Goal: Information Seeking & Learning: Learn about a topic

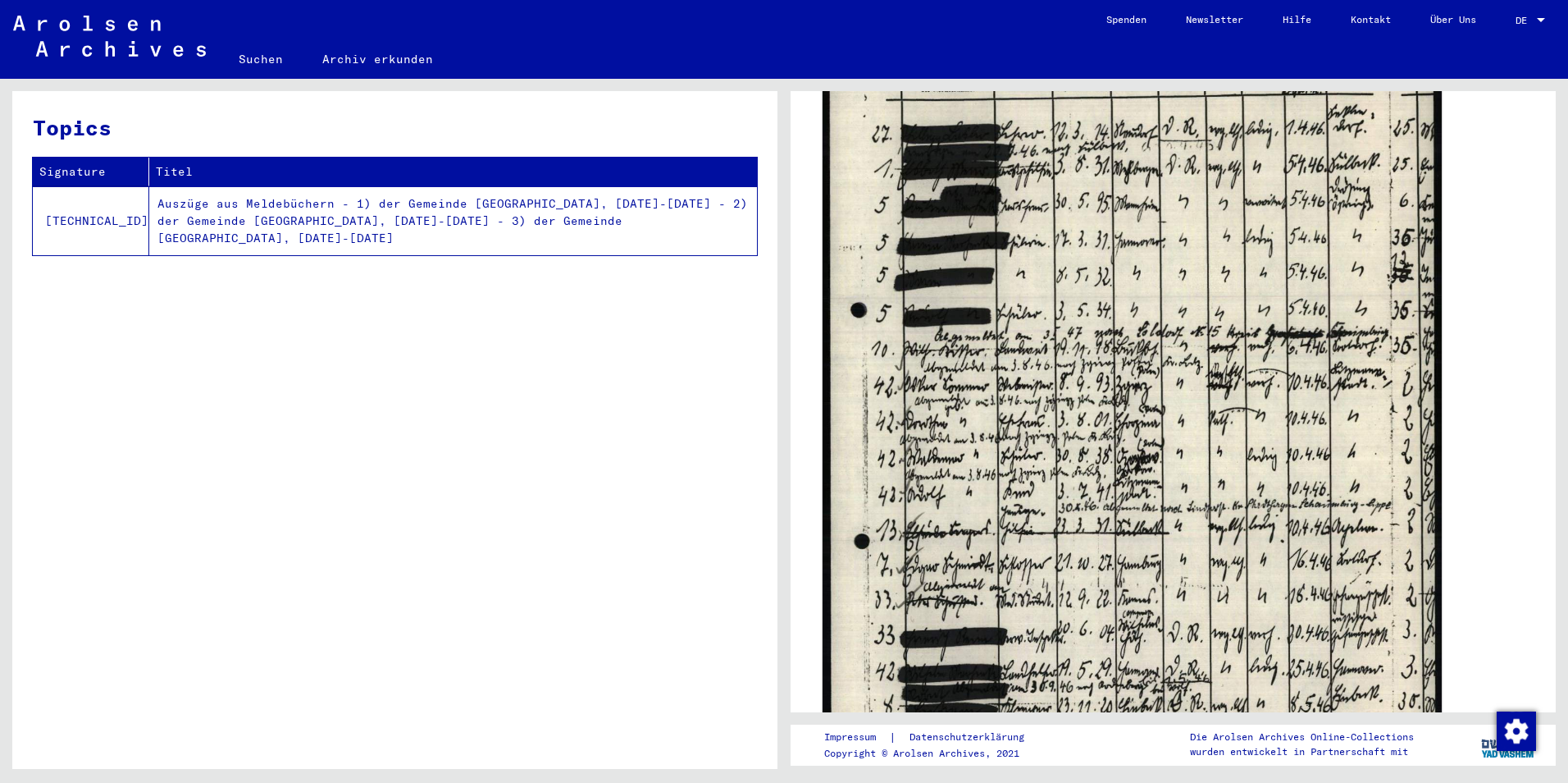
scroll to position [739, 0]
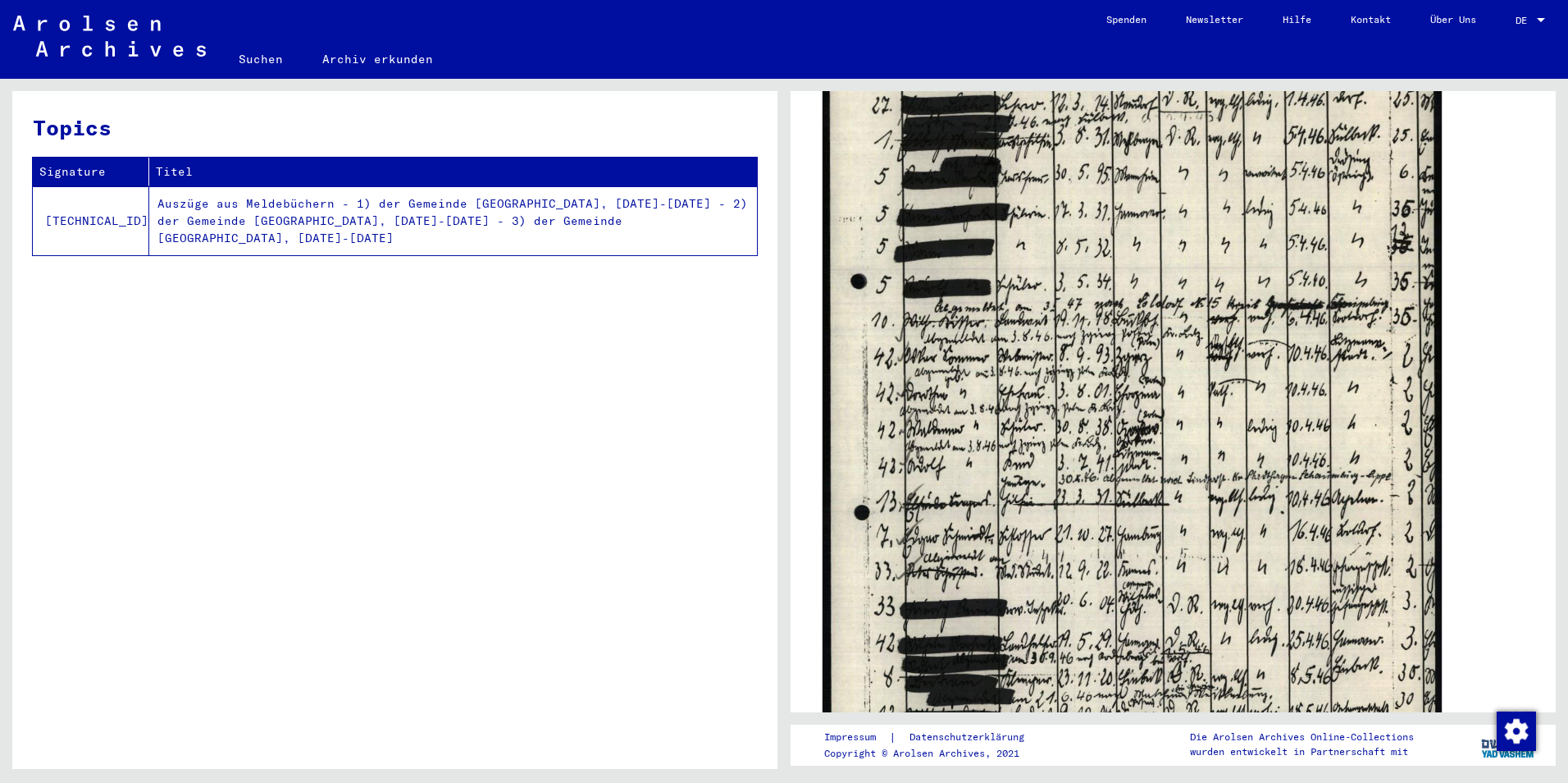
click at [973, 487] on img at bounding box center [1132, 388] width 619 height 865
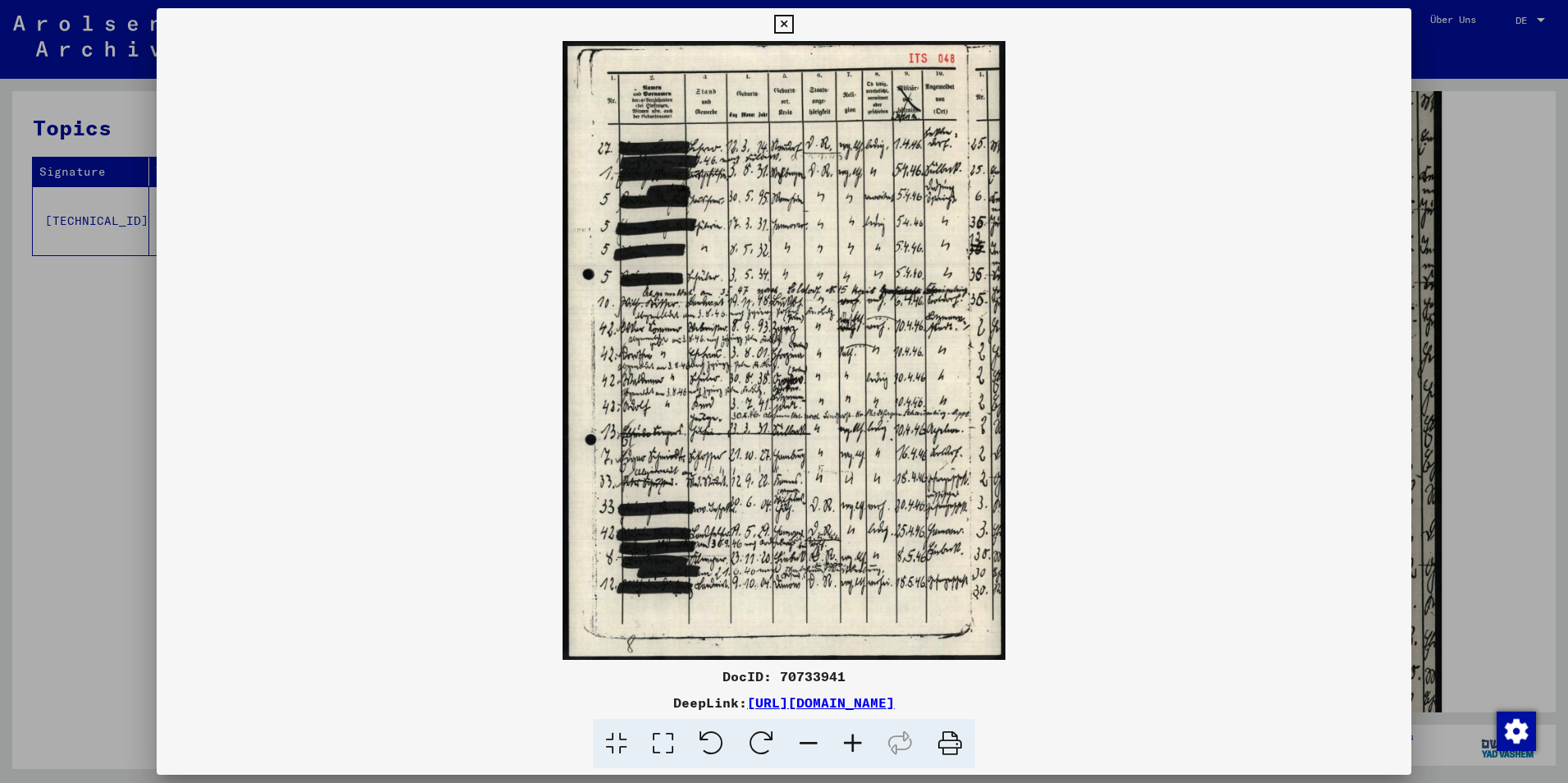
scroll to position [738, 0]
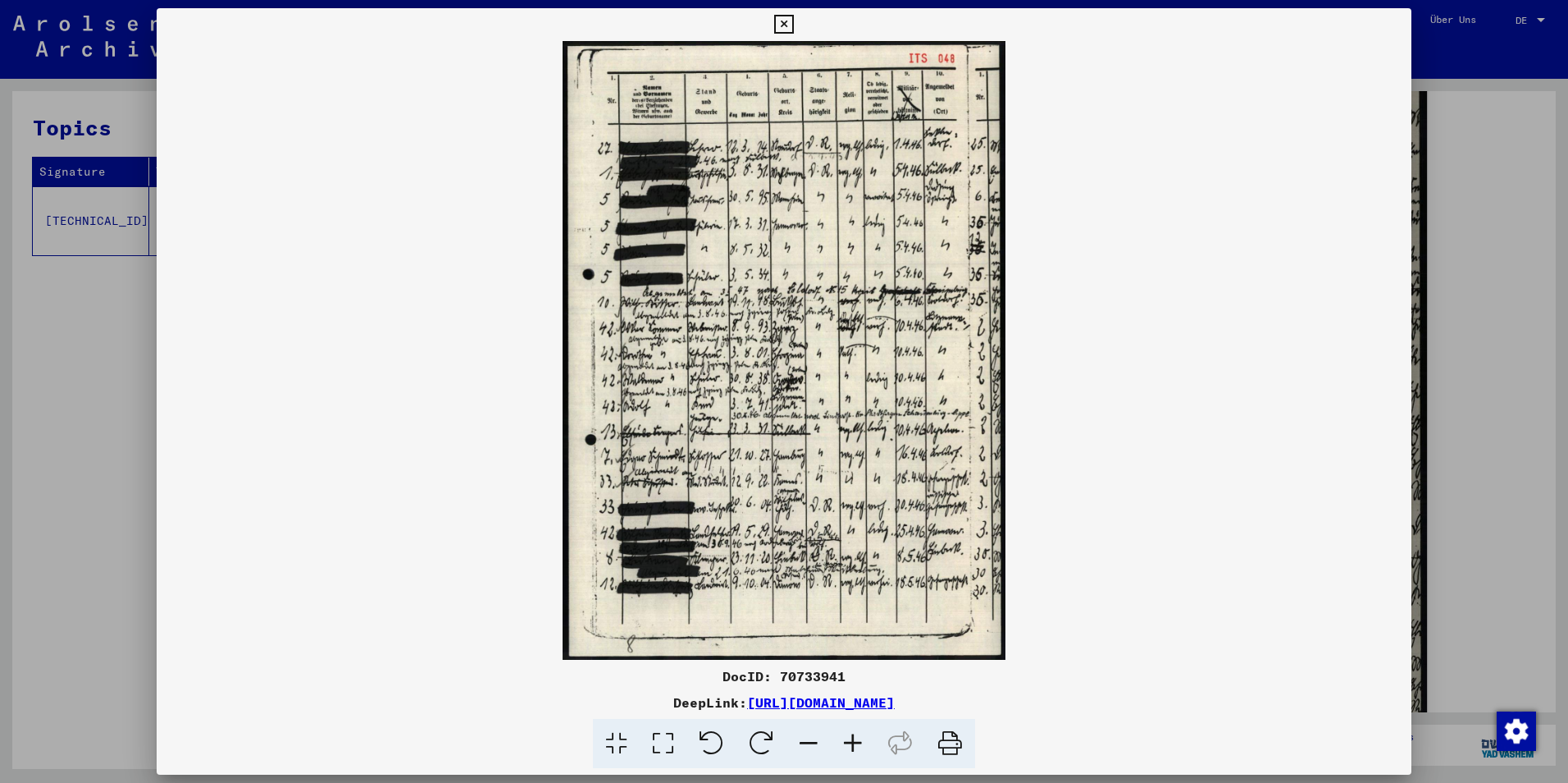
click at [674, 742] on icon at bounding box center [662, 743] width 46 height 50
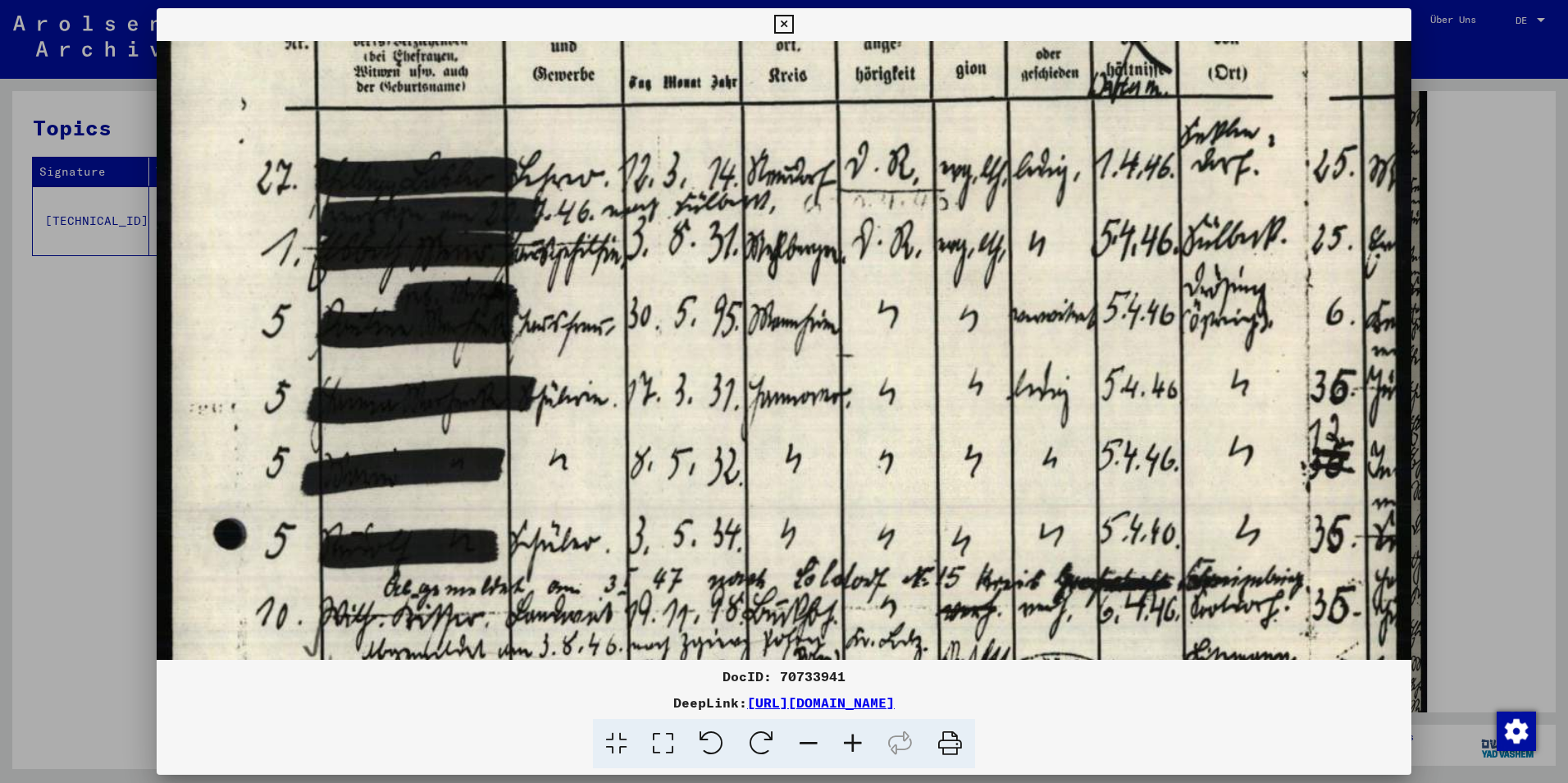
drag, startPoint x: 580, startPoint y: 563, endPoint x: 656, endPoint y: 332, distance: 243.2
click at [659, 300] on img at bounding box center [784, 750] width 1255 height 1753
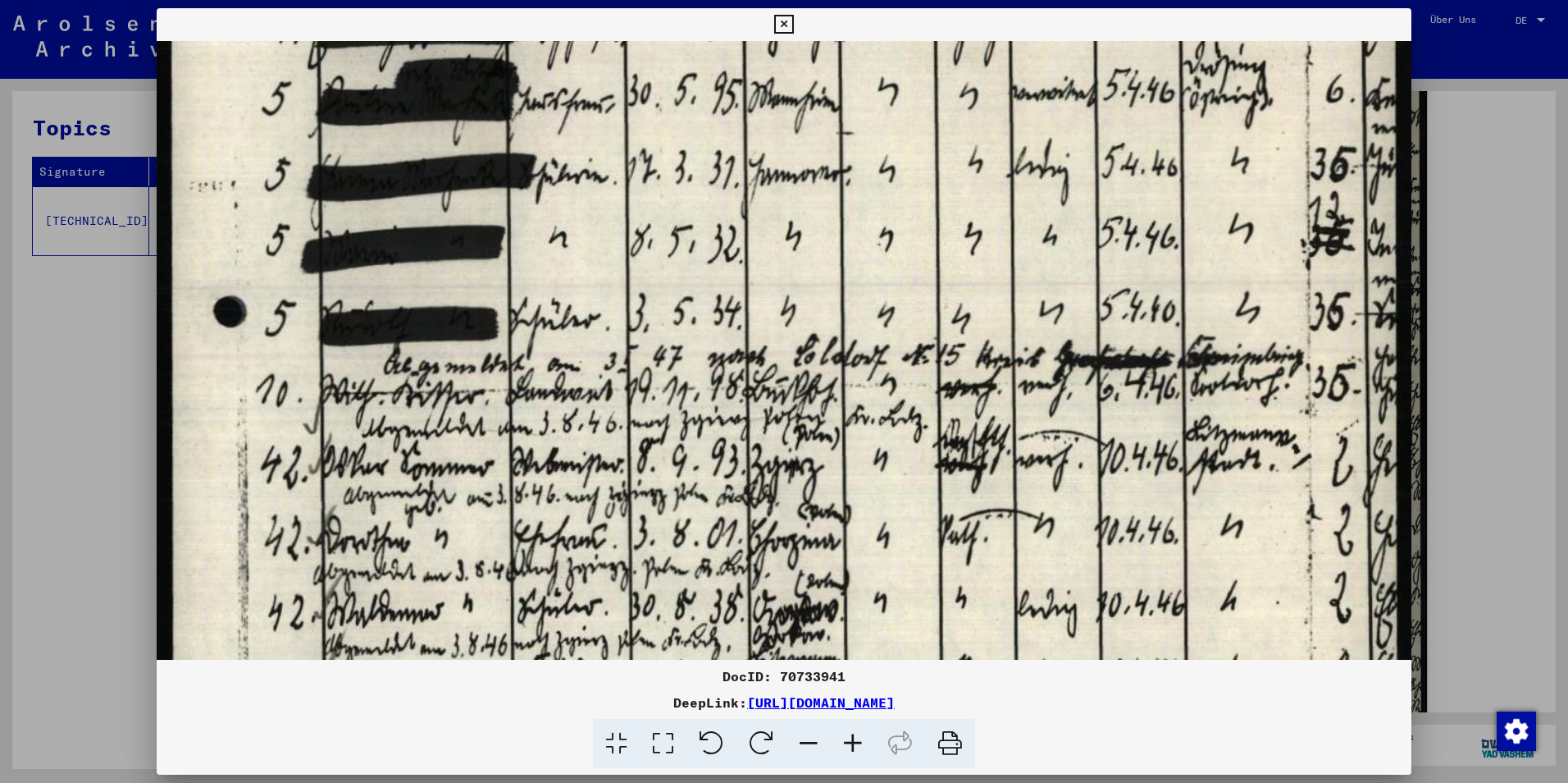
scroll to position [394, 0]
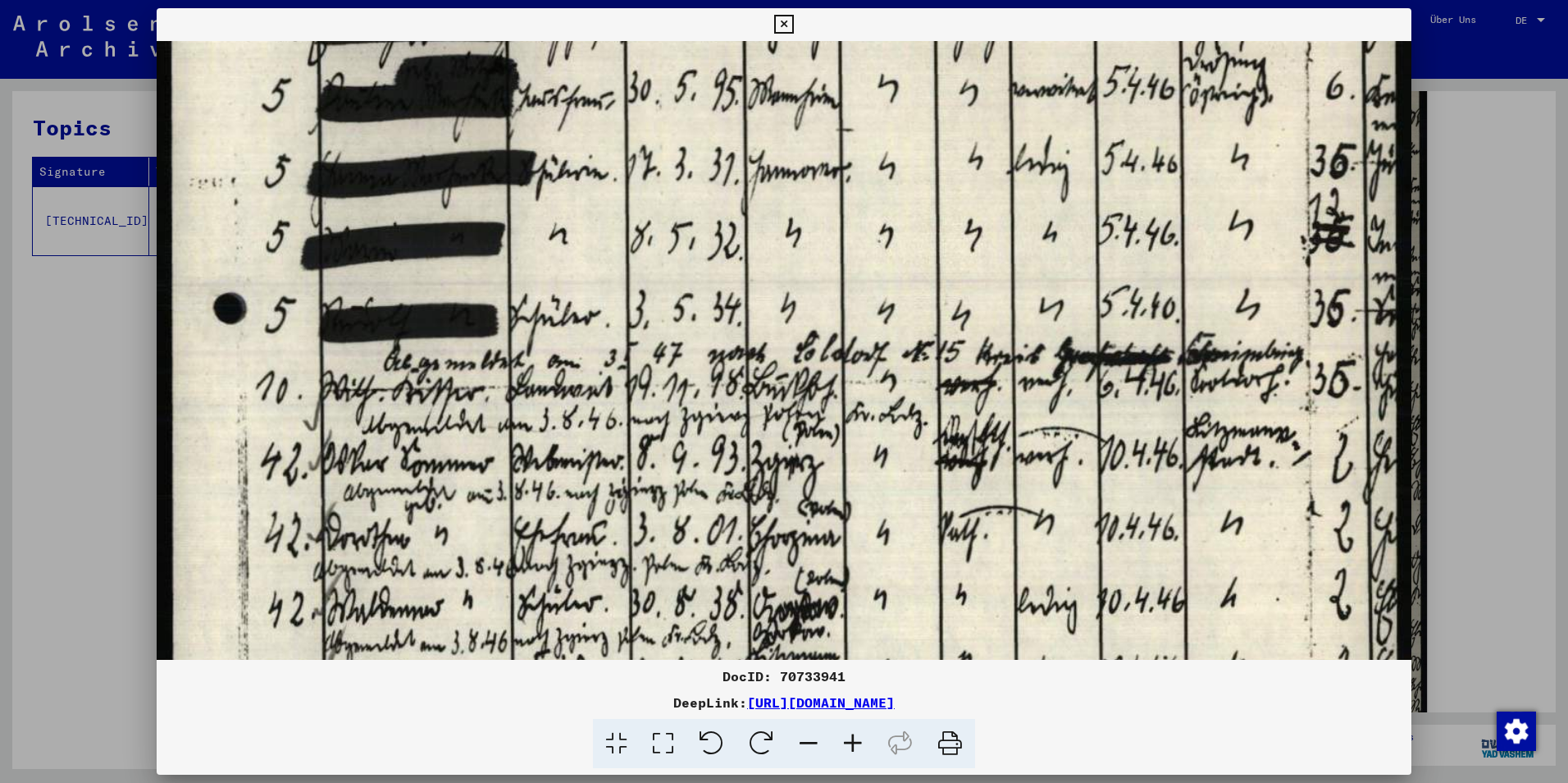
drag, startPoint x: 654, startPoint y: 588, endPoint x: 644, endPoint y: 458, distance: 130.4
click at [644, 458] on img at bounding box center [784, 524] width 1255 height 1753
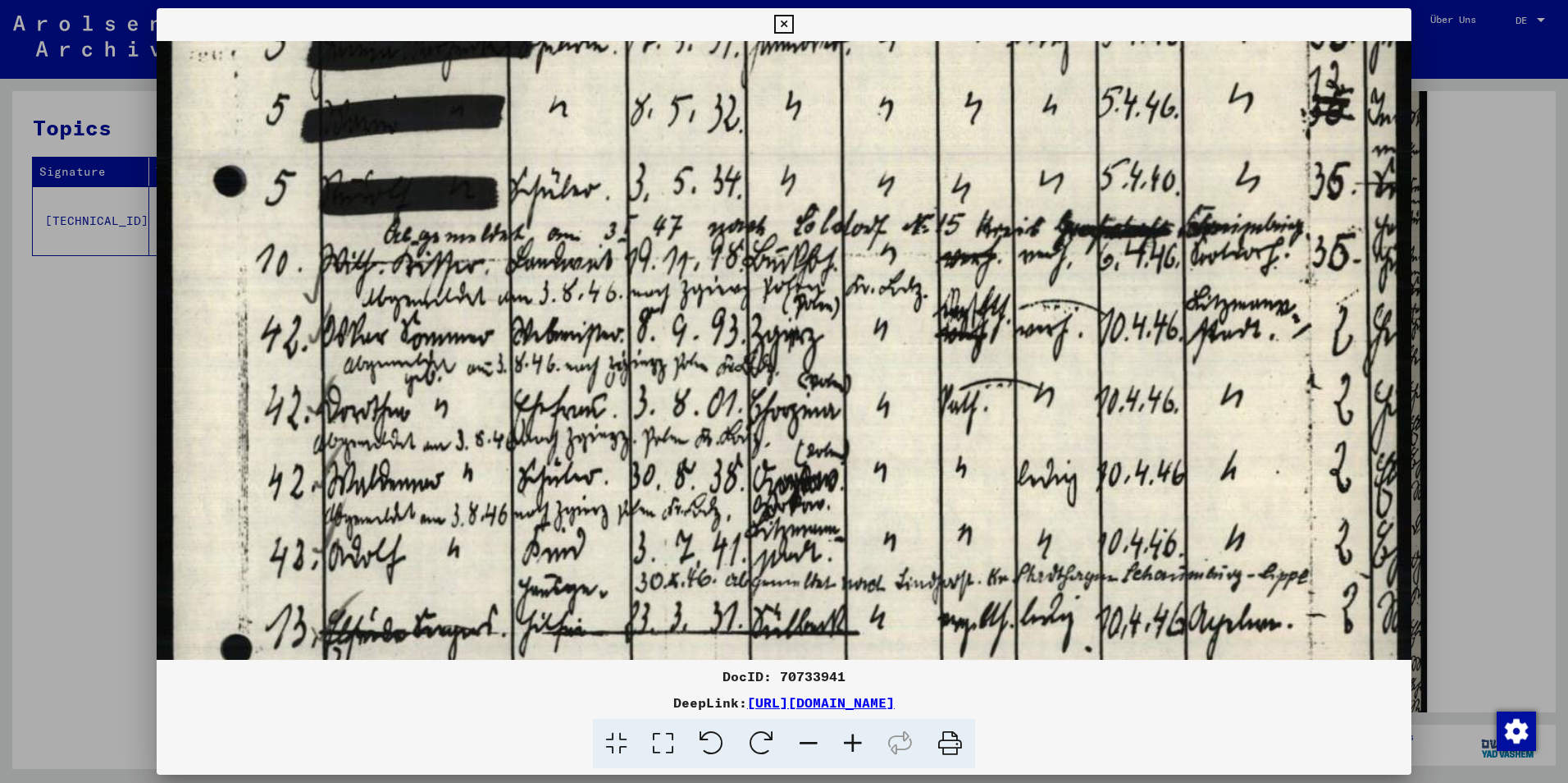
scroll to position [518, 0]
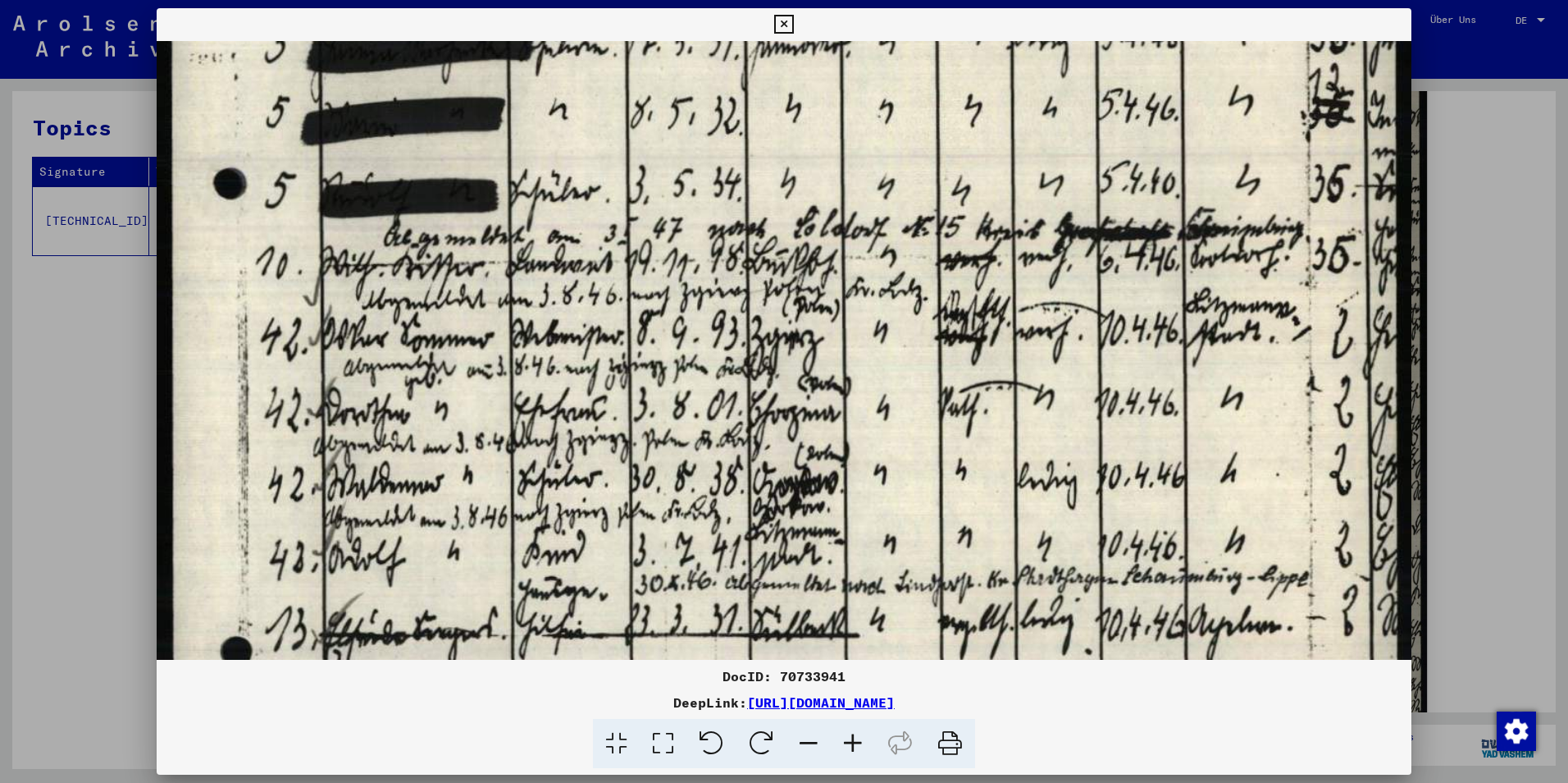
drag, startPoint x: 488, startPoint y: 573, endPoint x: 474, endPoint y: 449, distance: 124.8
click at [478, 449] on img at bounding box center [784, 399] width 1255 height 1753
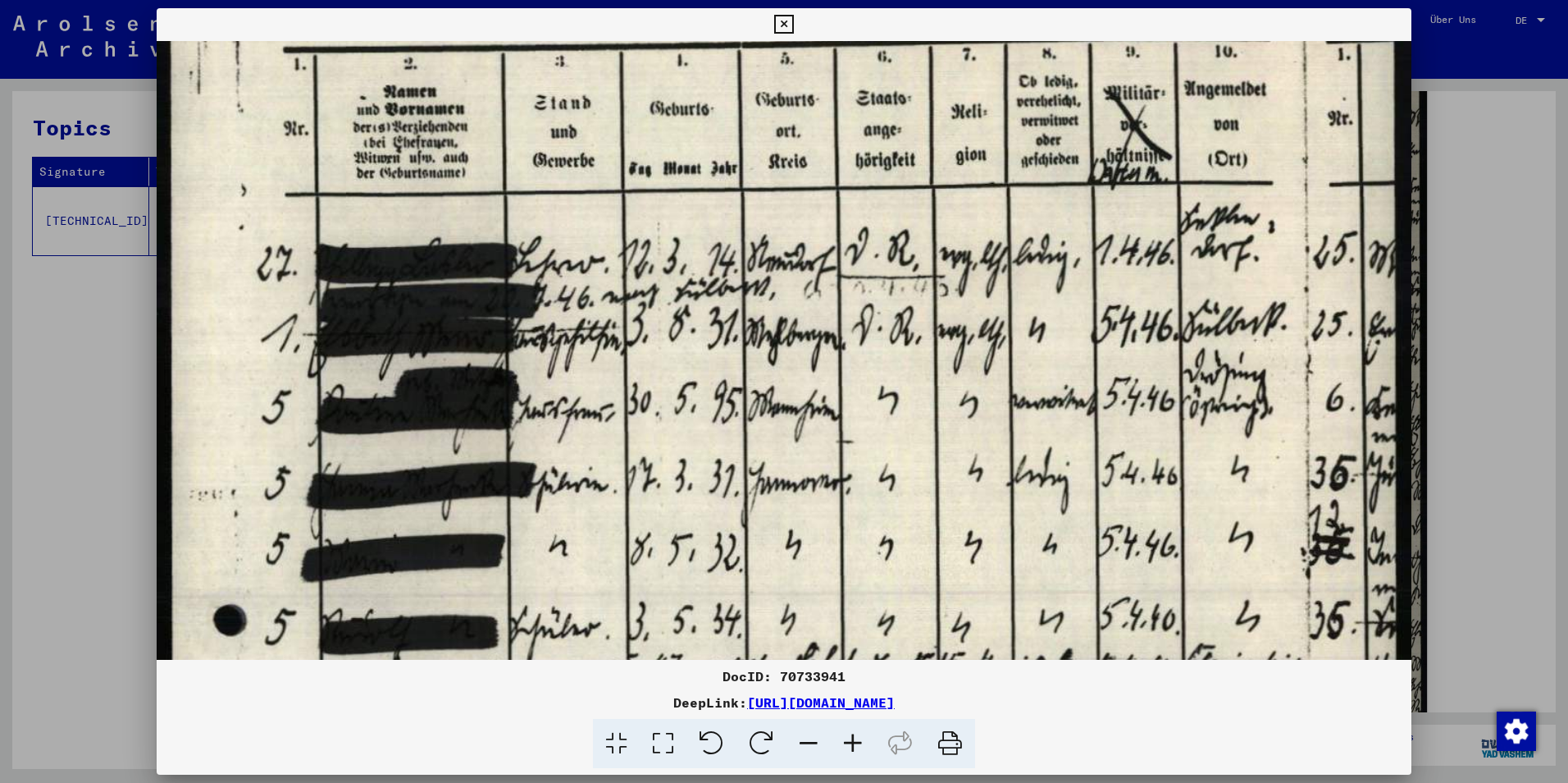
drag, startPoint x: 792, startPoint y: 442, endPoint x: 823, endPoint y: 723, distance: 282.7
click at [850, 782] on html "Suchen Archiv erkunden Spenden Newsletter Hilfe Kontakt Über Uns Suchen Archiv …" at bounding box center [784, 391] width 1568 height 783
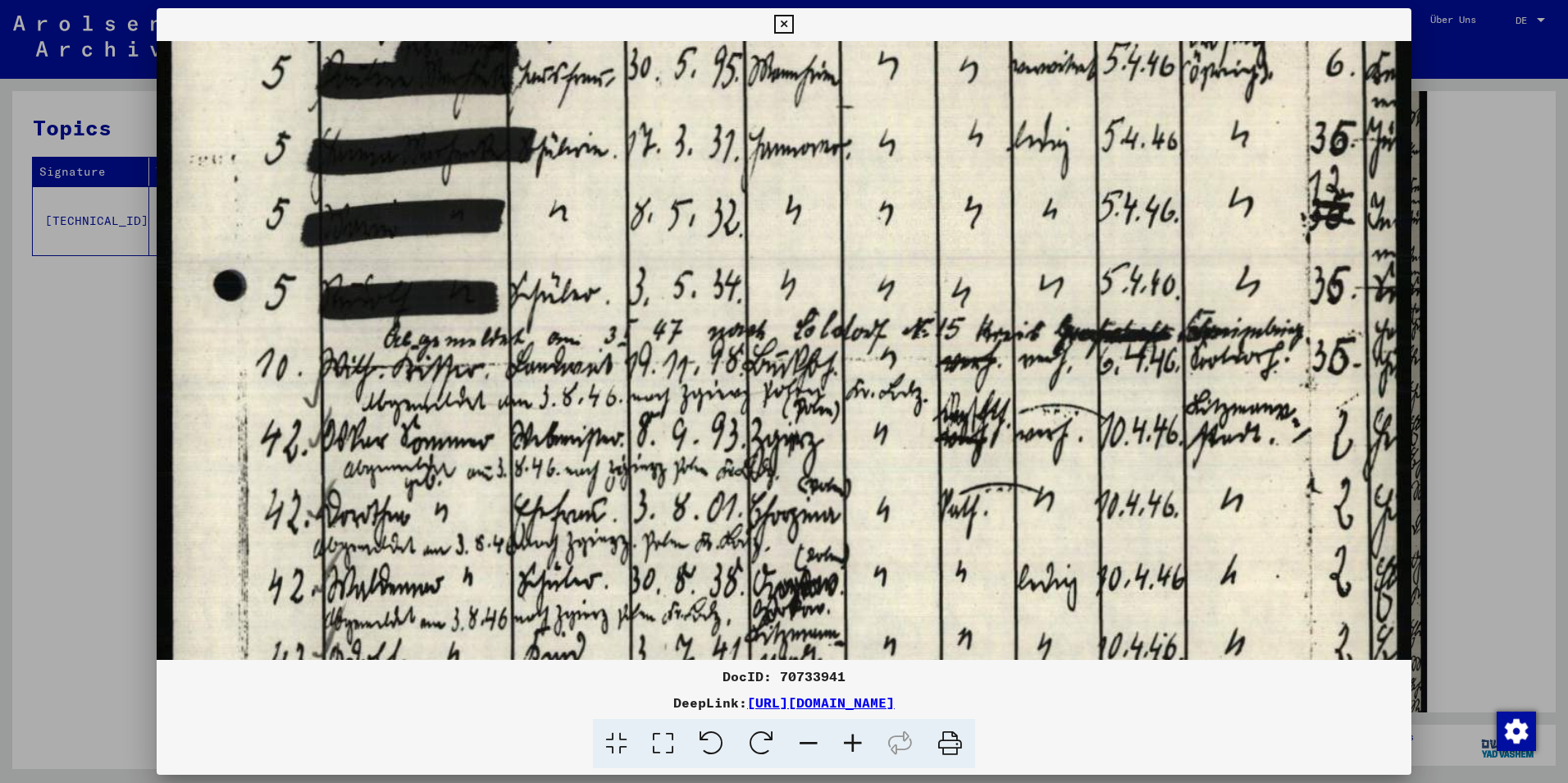
drag, startPoint x: 808, startPoint y: 607, endPoint x: 786, endPoint y: 316, distance: 291.8
click at [807, 268] on img at bounding box center [784, 501] width 1255 height 1753
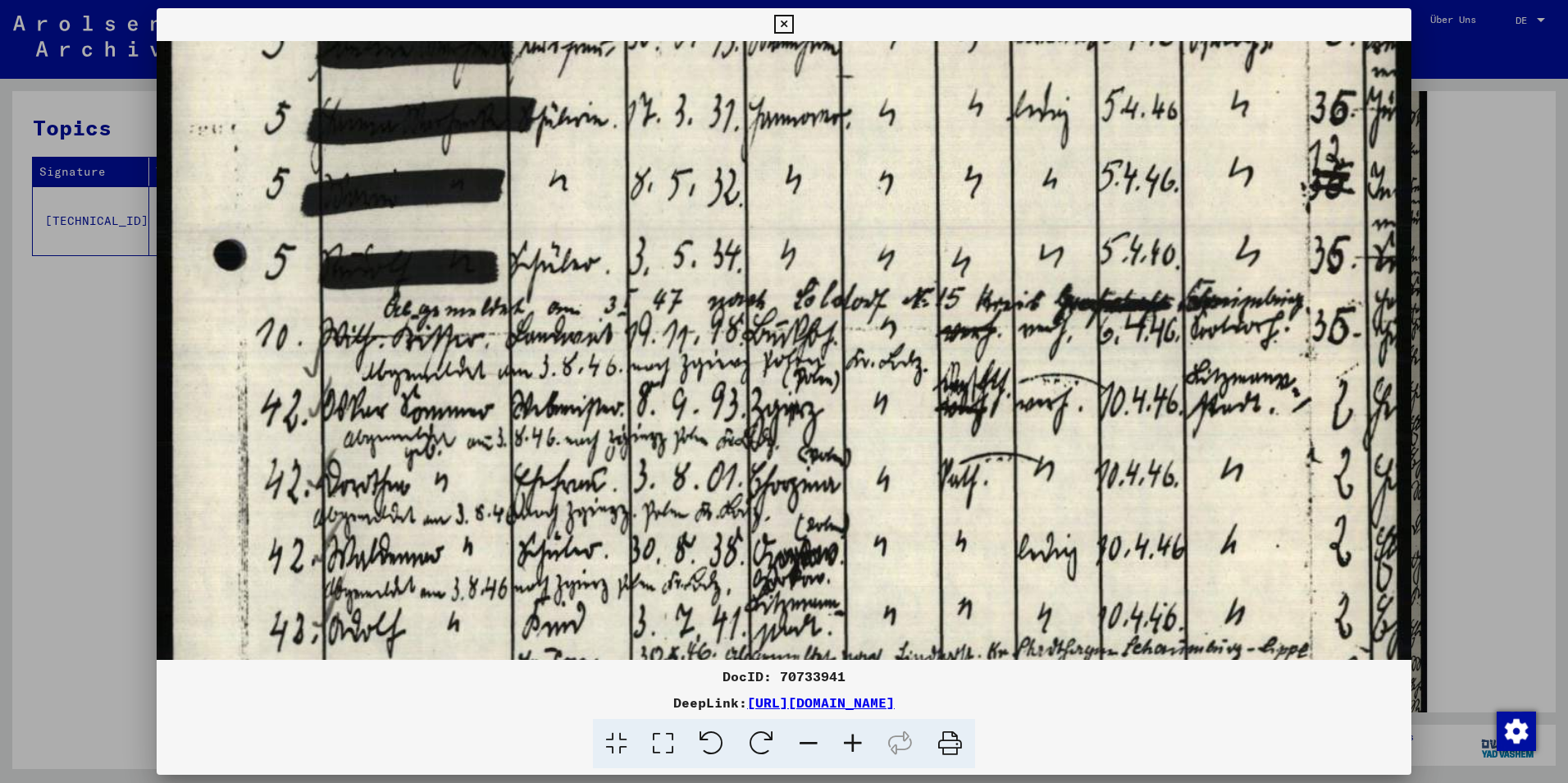
scroll to position [448, 0]
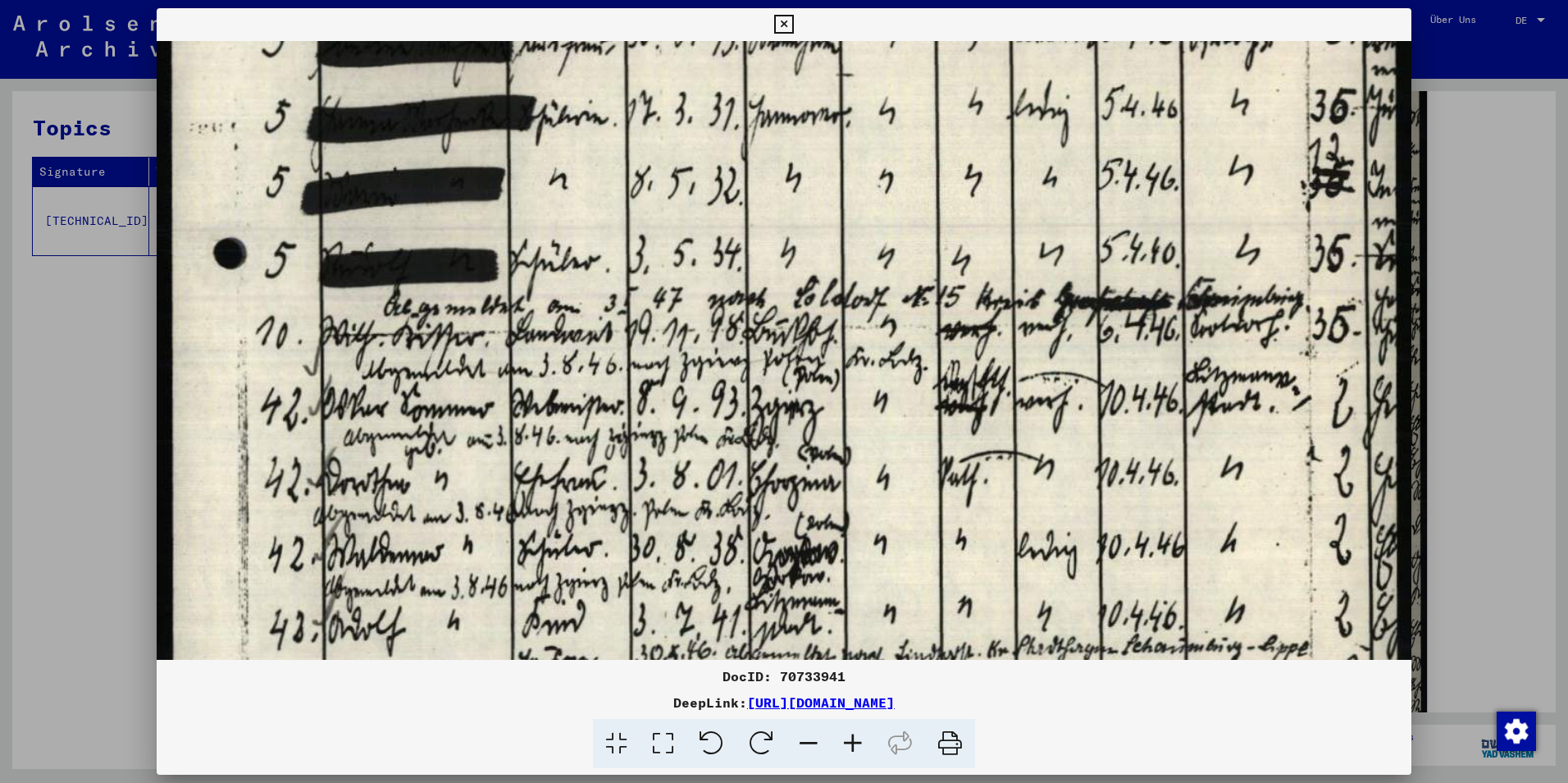
drag, startPoint x: 774, startPoint y: 462, endPoint x: 775, endPoint y: 434, distance: 28.0
click at [775, 434] on img at bounding box center [784, 469] width 1255 height 1753
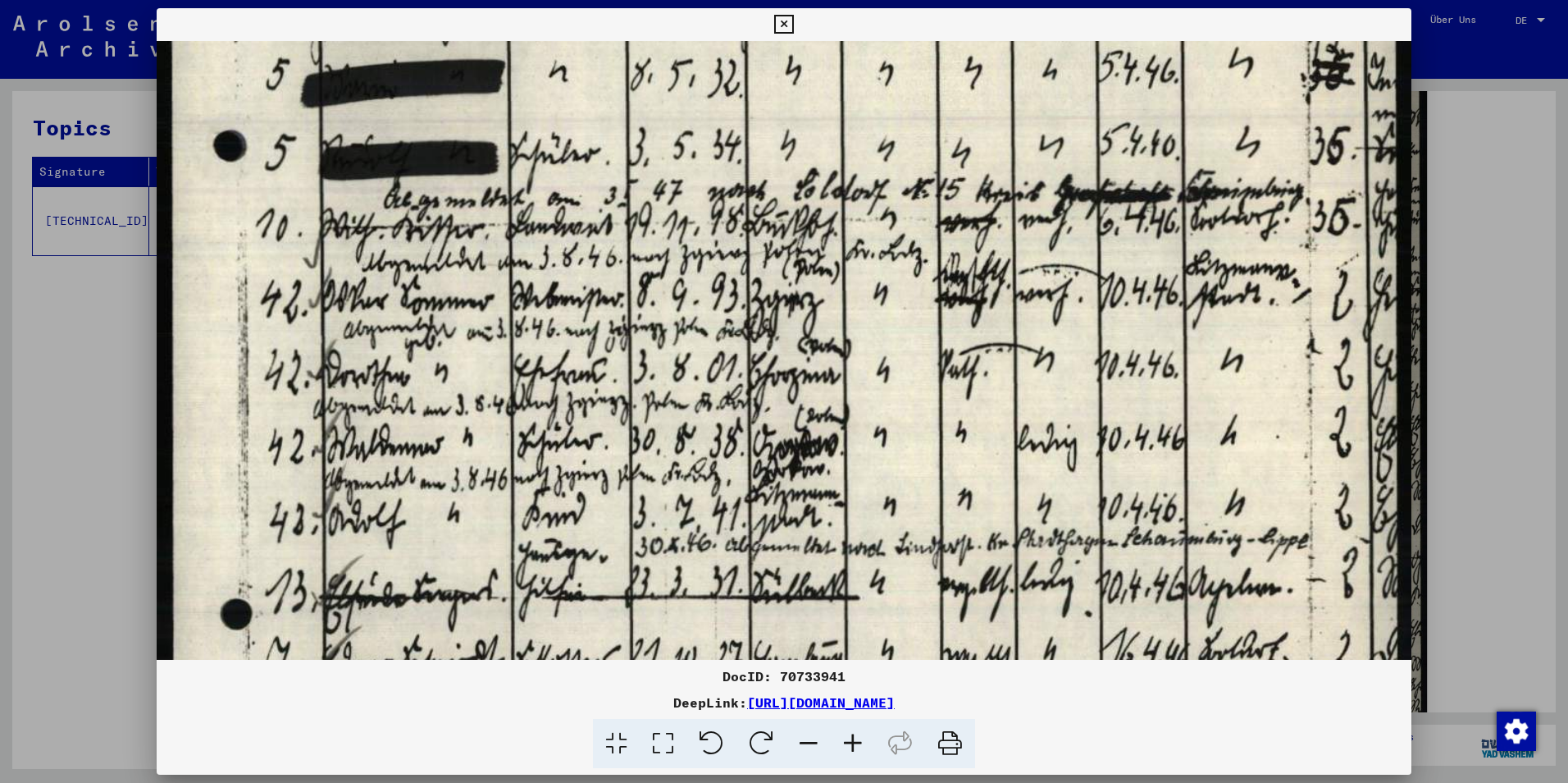
drag, startPoint x: 790, startPoint y: 518, endPoint x: 807, endPoint y: 342, distance: 176.8
click at [809, 343] on img at bounding box center [784, 362] width 1255 height 1753
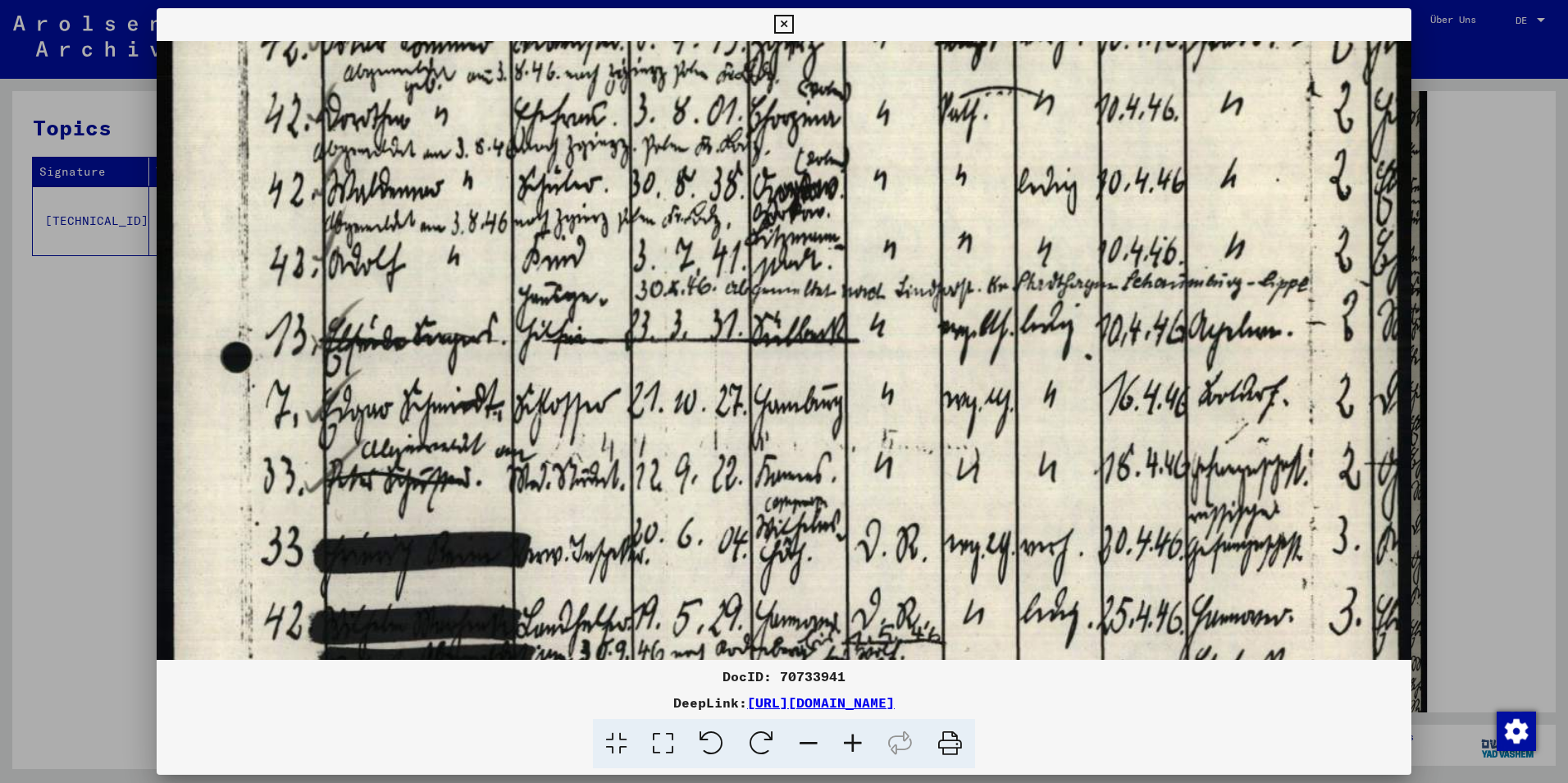
drag, startPoint x: 794, startPoint y: 530, endPoint x: 801, endPoint y: 339, distance: 191.1
click at [803, 337] on img at bounding box center [784, 104] width 1255 height 1753
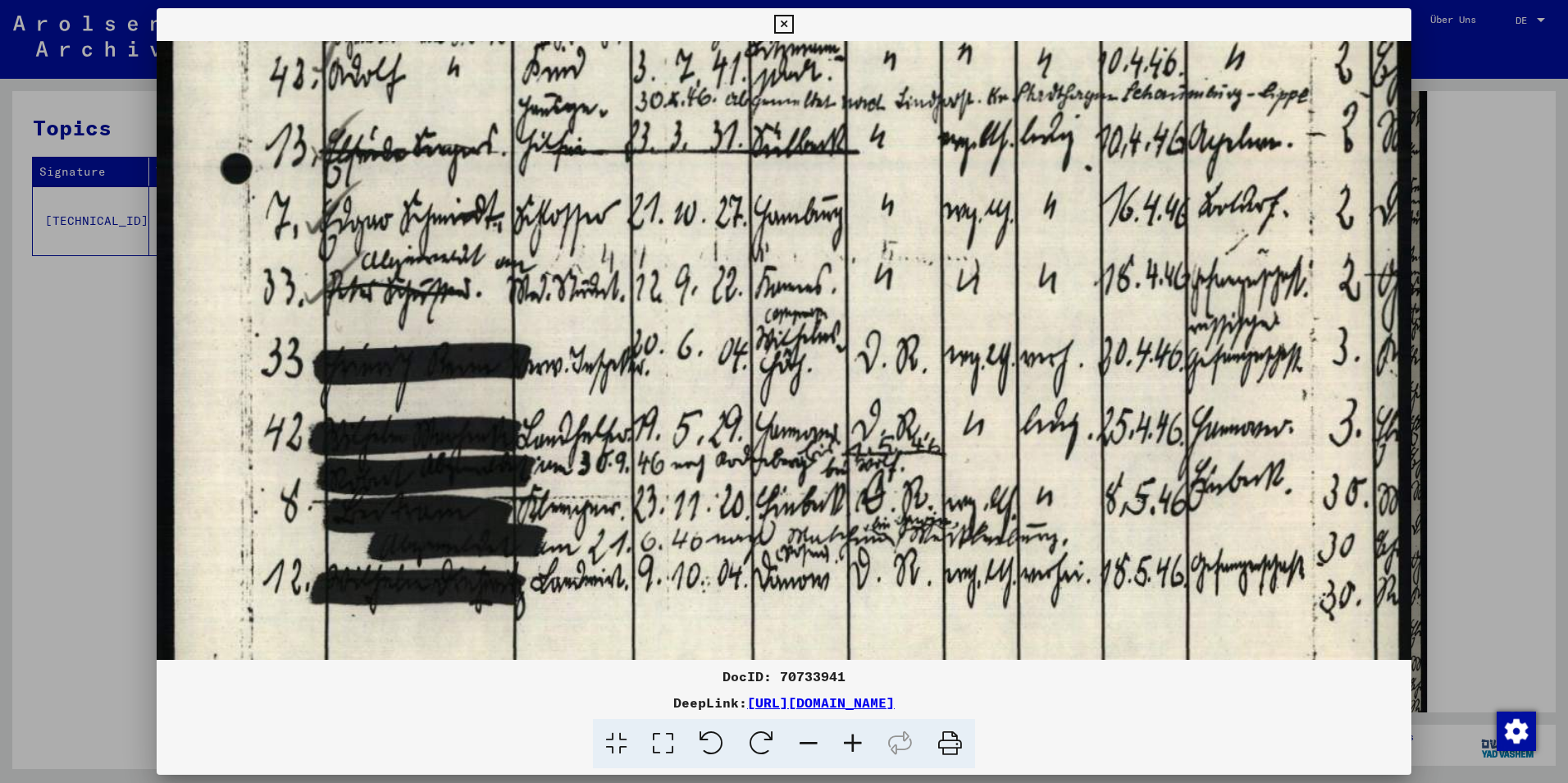
drag, startPoint x: 808, startPoint y: 593, endPoint x: 900, endPoint y: 151, distance: 451.5
